Goal: Book appointment/travel/reservation

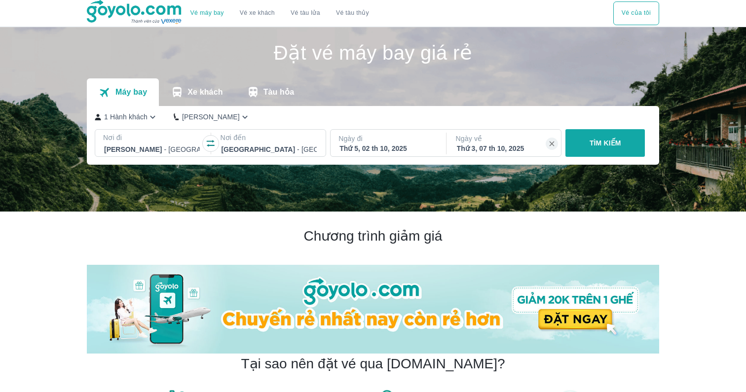
click at [373, 145] on div "Thứ 5, 02 th 10, 2025" at bounding box center [388, 149] width 96 height 10
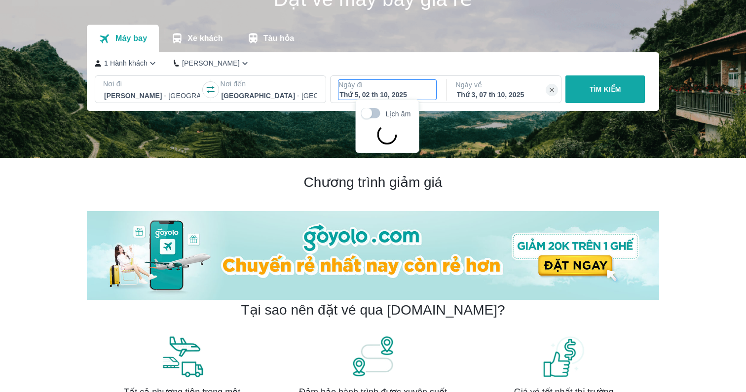
scroll to position [57, 0]
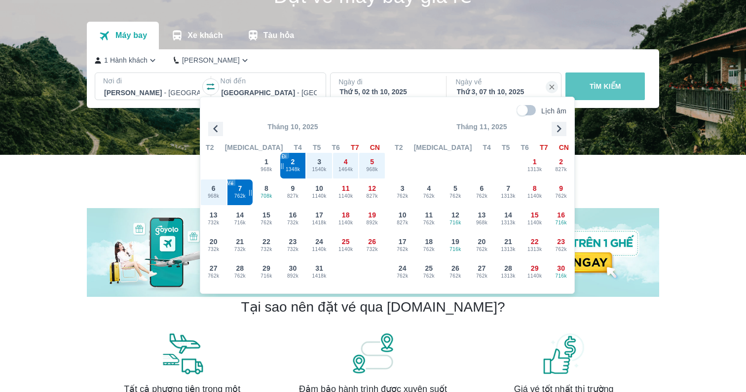
click at [597, 91] on button "TÌM KIẾM" at bounding box center [605, 87] width 79 height 28
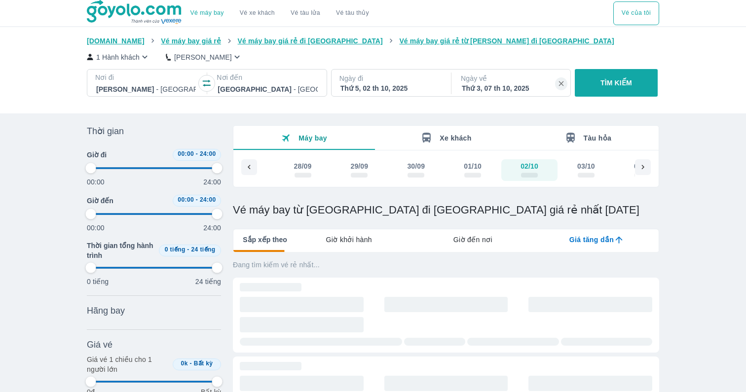
type input "97.9166666666667"
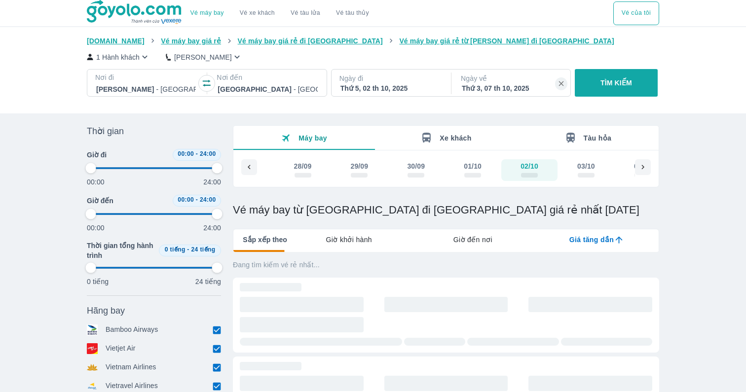
type input "97.9166666666667"
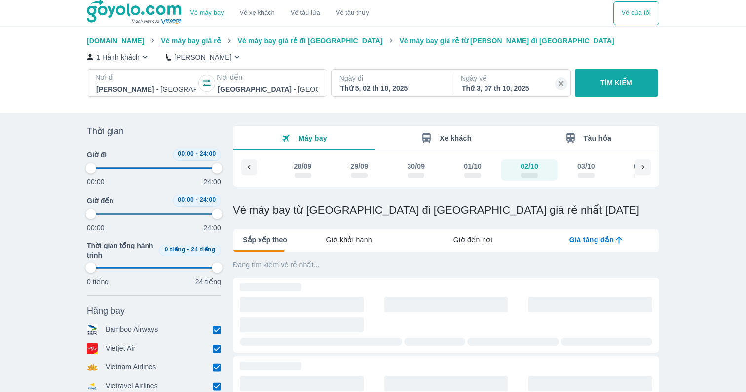
type input "97.9166666666667"
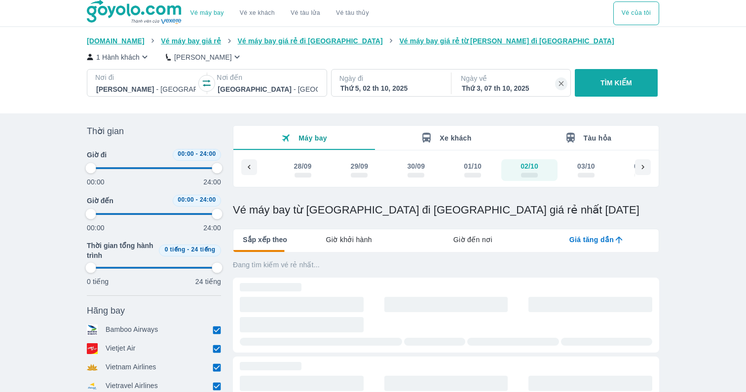
type input "97.9166666666667"
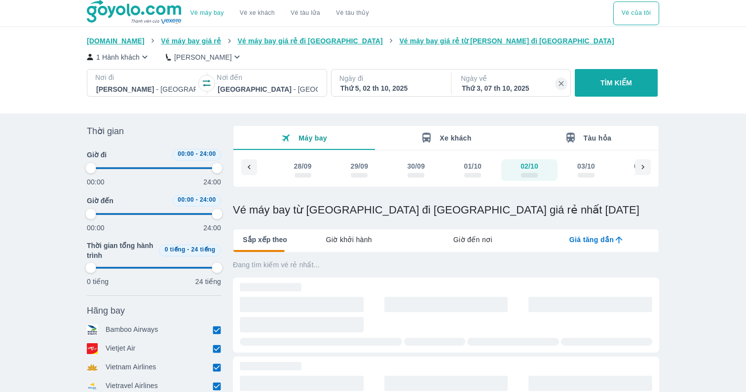
type input "97.9166666666667"
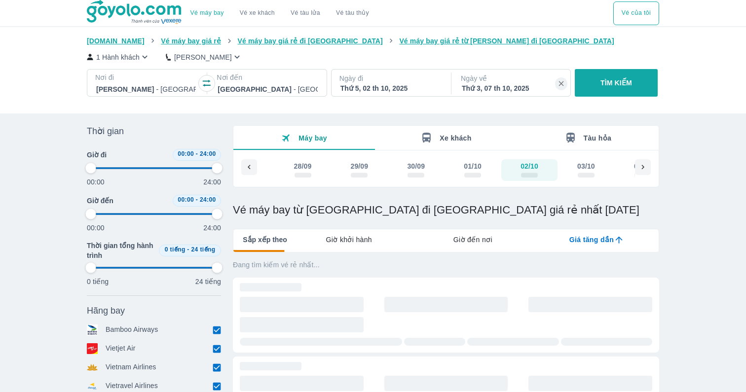
type input "97.9166666666667"
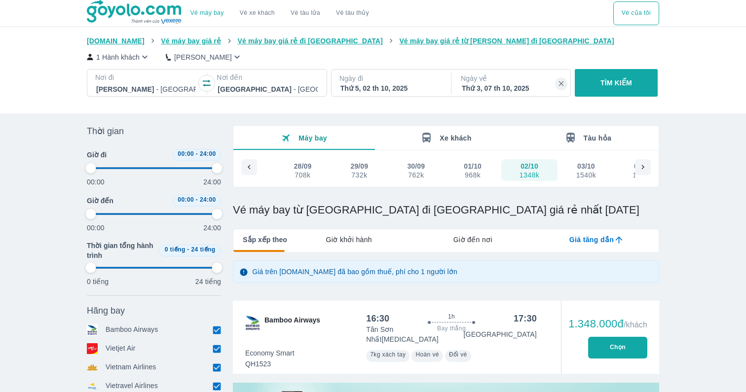
type input "97.9166666666667"
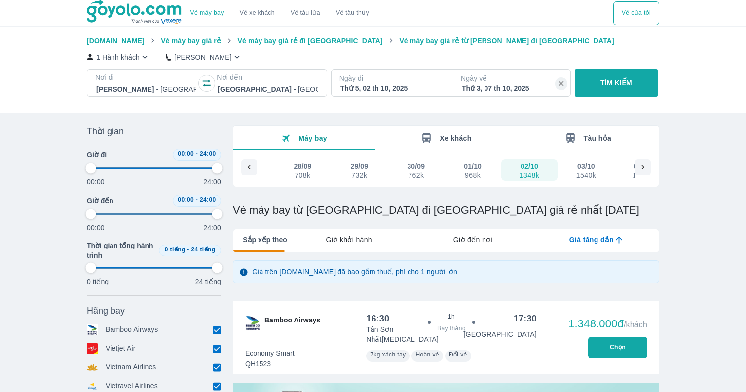
type input "97.9166666666667"
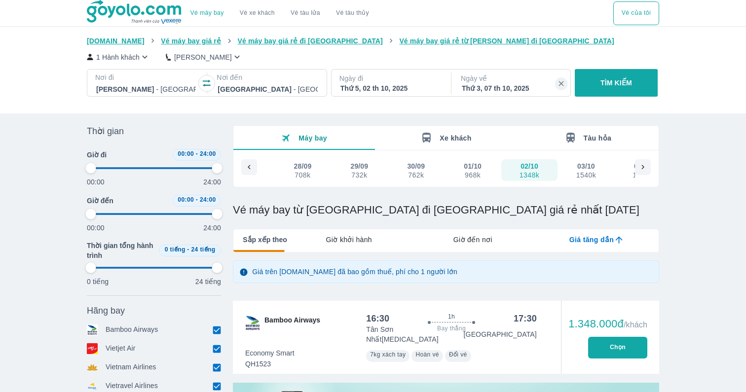
type input "97.9166666666667"
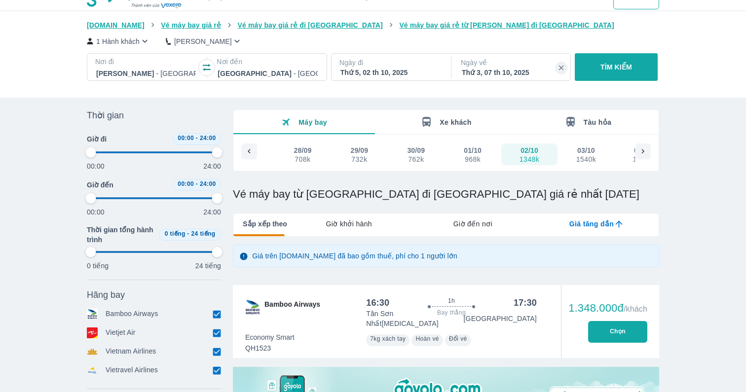
type input "97.9166666666667"
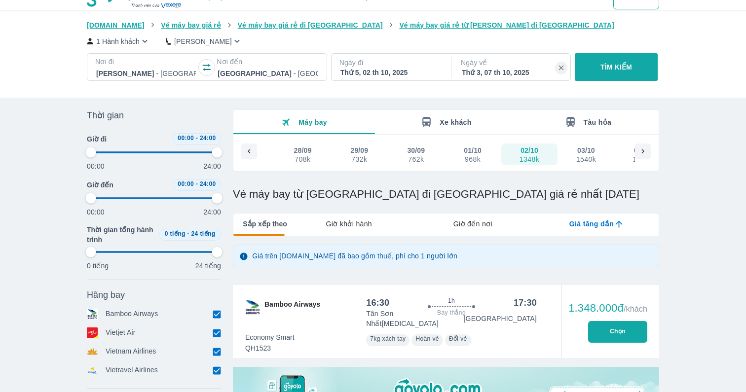
type input "97.9166666666667"
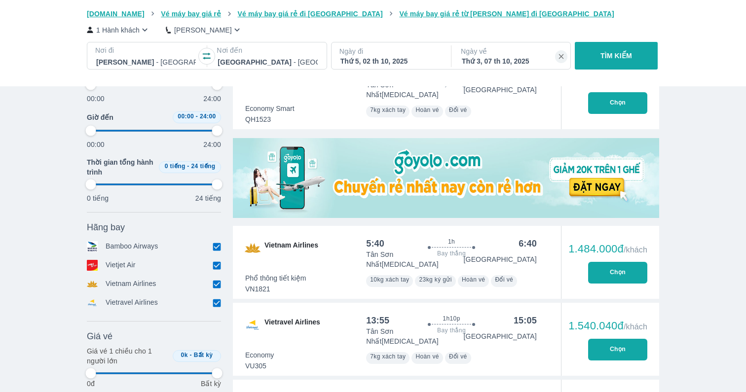
type input "97.9166666666667"
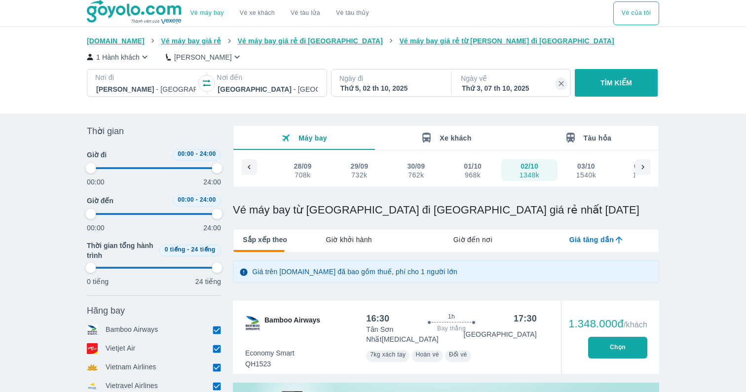
type input "97.9166666666667"
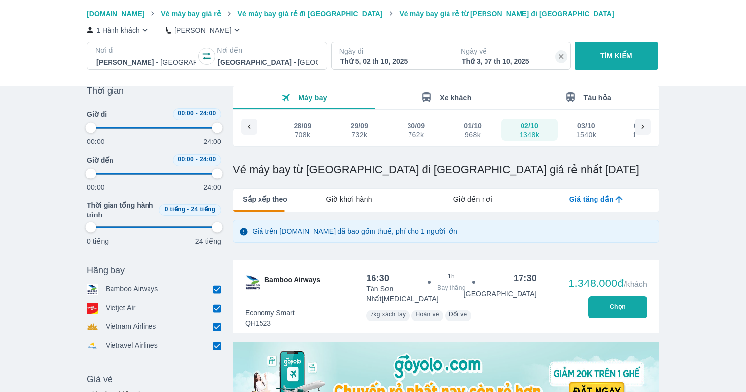
type input "97.9166666666667"
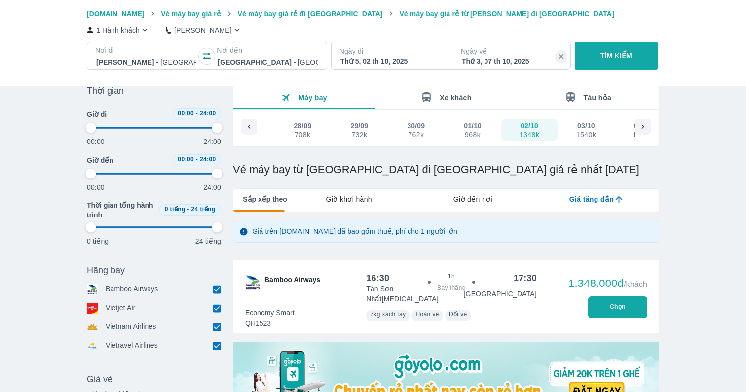
type input "97.9166666666667"
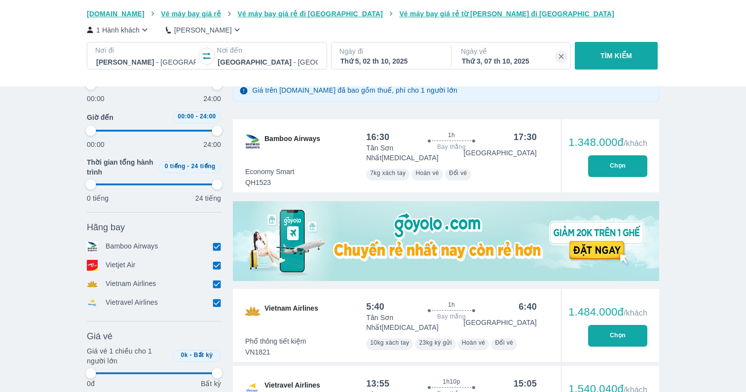
click at [364, 143] on div "16:30 1h Bay thẳng 17:30 Tân Sơn Nhất [MEDICAL_DATA] Phú Quốc Economy Smart QH1…" at bounding box center [451, 155] width 194 height 73
click at [634, 169] on button "Chọn" at bounding box center [617, 166] width 59 height 22
type input "97.9166666666667"
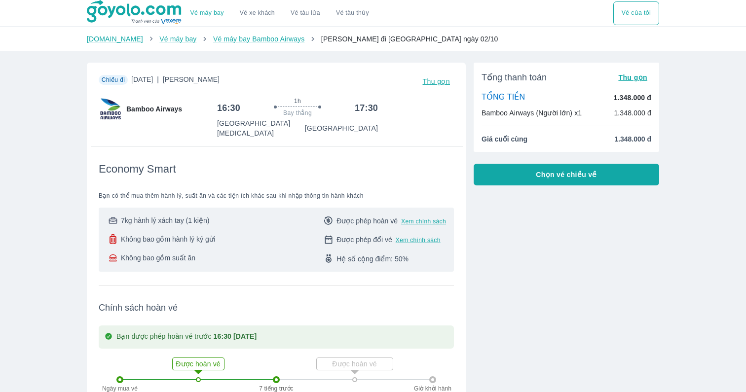
click at [638, 173] on button "Chọn vé chiều về" at bounding box center [567, 175] width 186 height 22
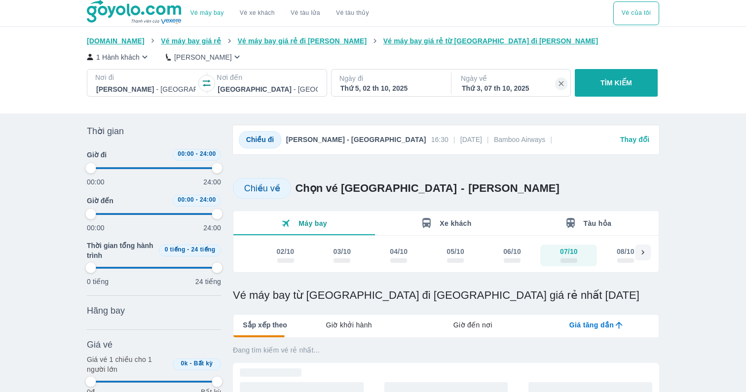
type input "97.9166666666667"
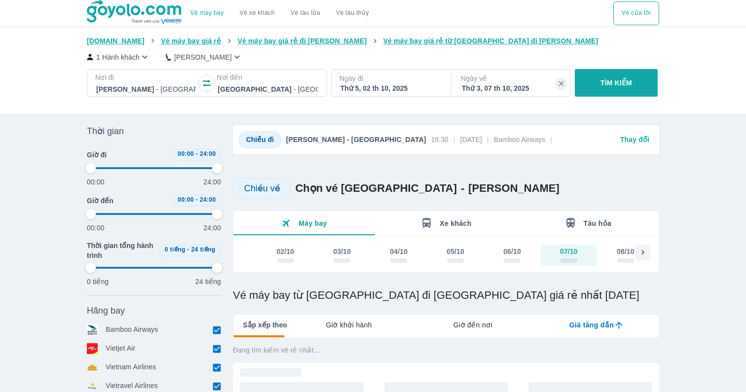
type input "97.9166666666667"
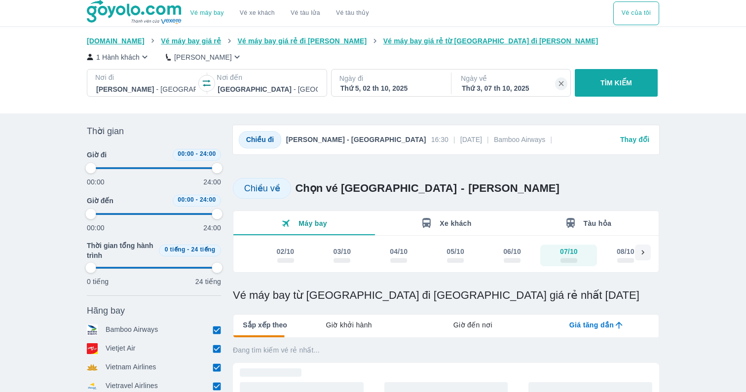
type input "97.9166666666667"
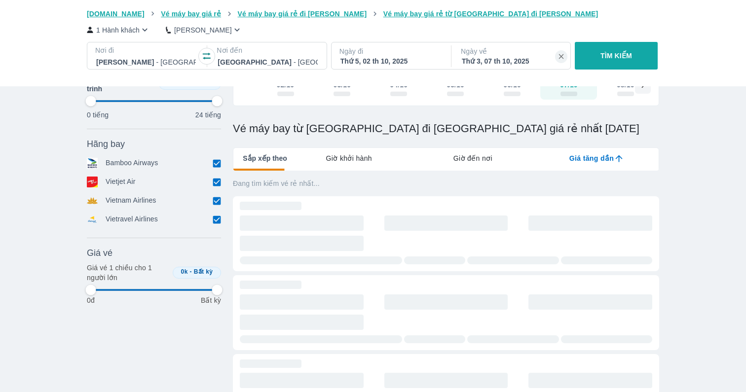
type input "97.9166666666667"
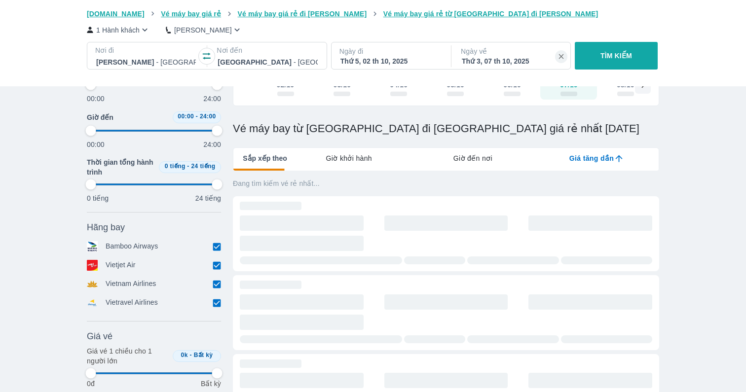
type input "97.9166666666667"
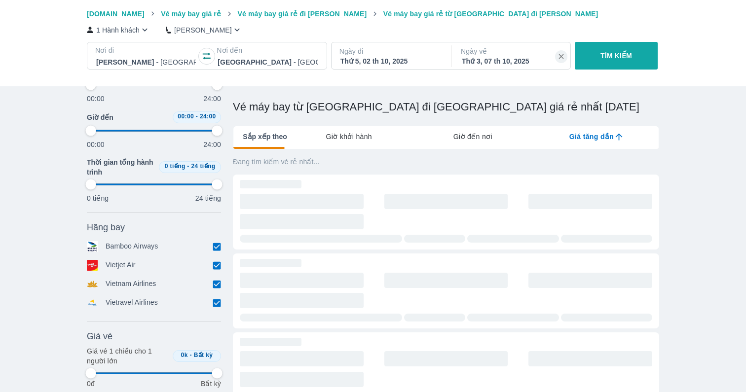
type input "97.9166666666667"
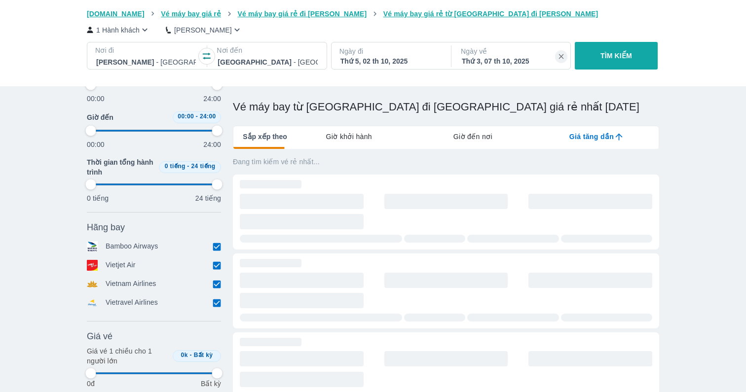
type input "97.9166666666667"
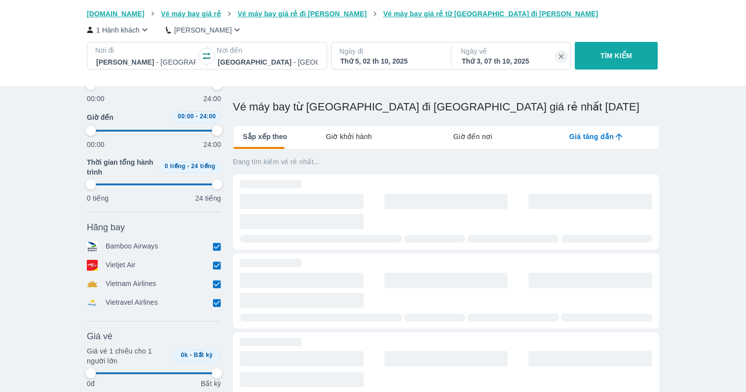
type input "97.9166666666667"
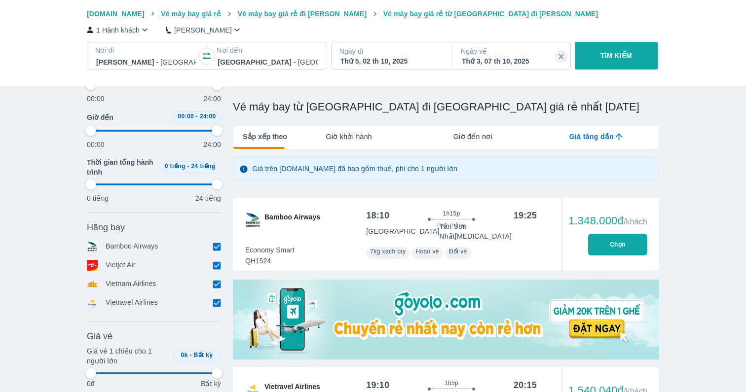
type input "97.9166666666667"
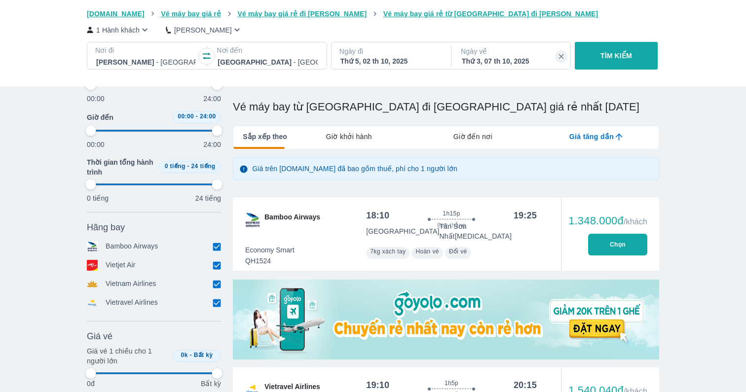
type input "97.9166666666667"
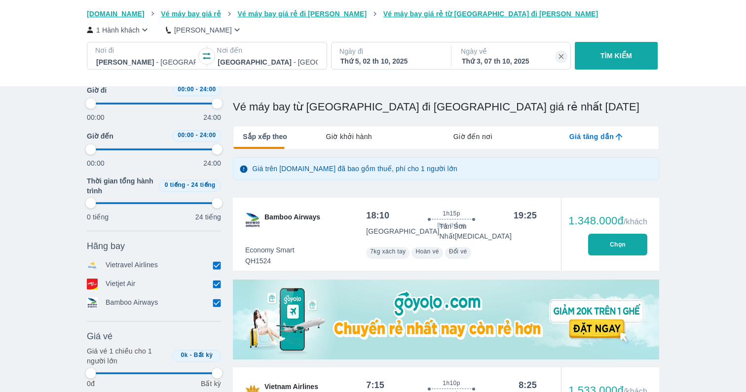
type input "97.9166666666667"
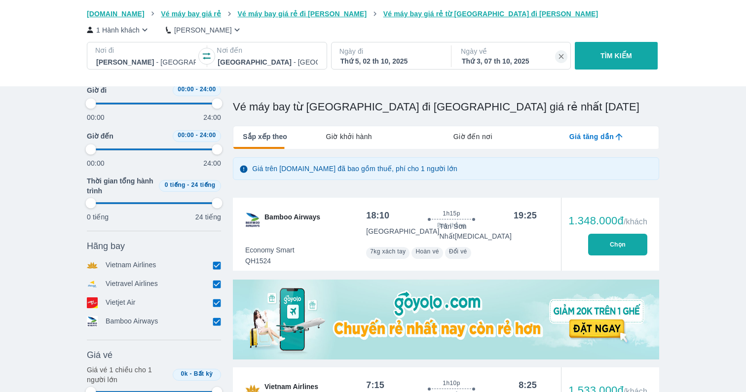
type input "97.9166666666667"
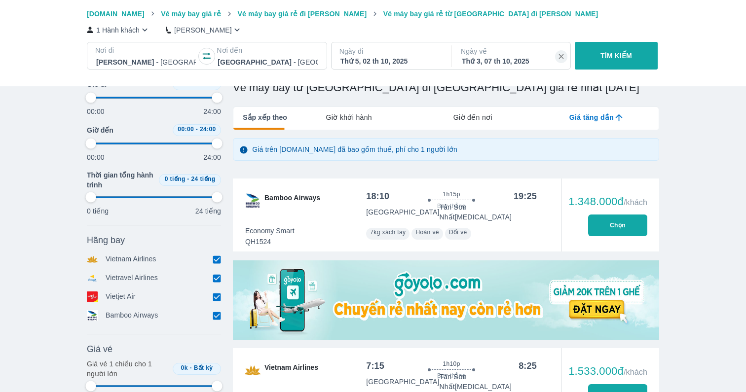
scroll to position [207, 0]
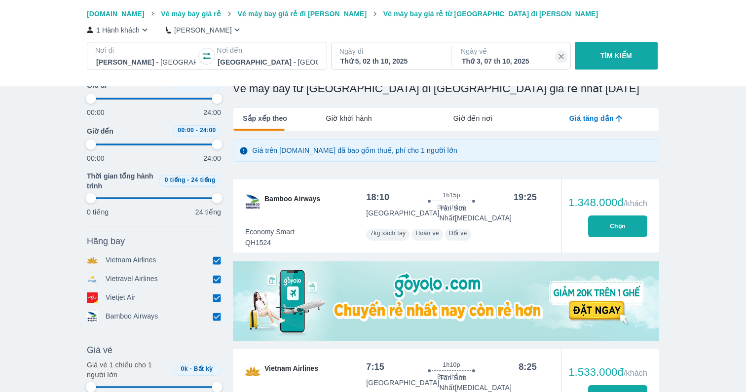
type input "97.9166666666667"
click at [623, 221] on button "Chọn" at bounding box center [617, 227] width 59 height 22
type input "97.9166666666667"
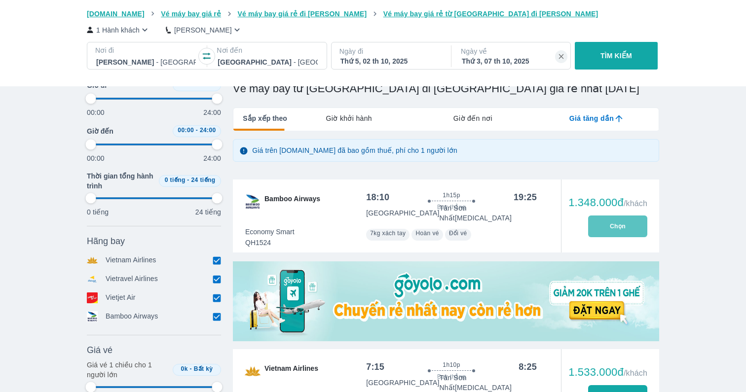
type input "97.9166666666667"
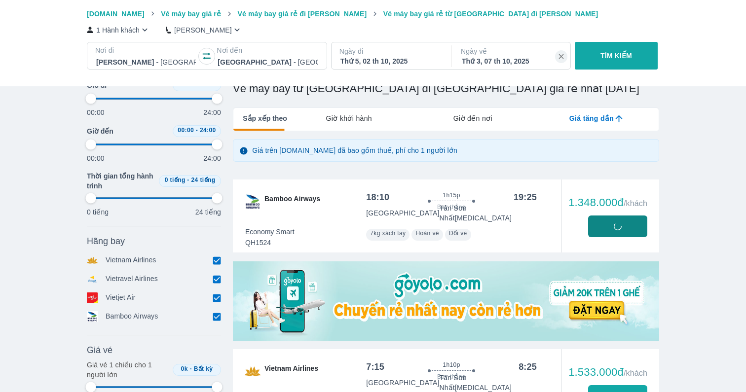
type input "97.9166666666667"
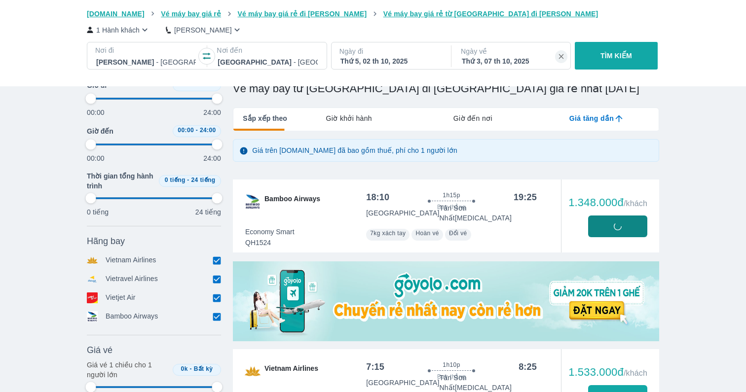
type input "97.9166666666667"
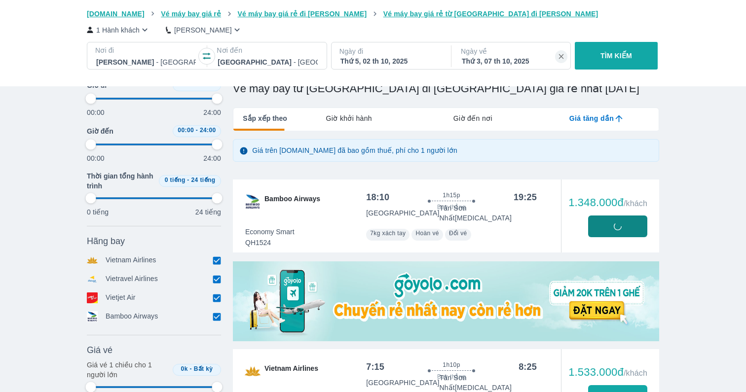
type input "97.9166666666667"
